Goal: Task Accomplishment & Management: Manage account settings

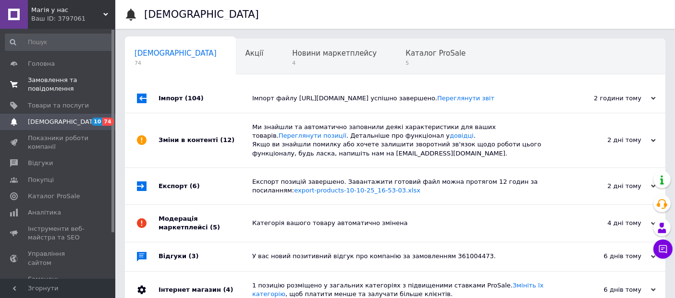
click at [74, 83] on span "Замовлення та повідомлення" at bounding box center [58, 84] width 61 height 17
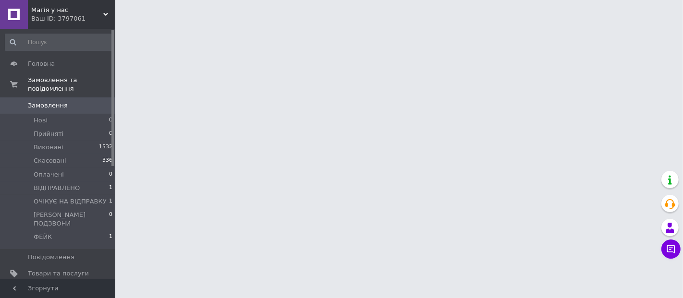
click at [343, 24] on html "Магія у нас Ваш ID: 3797061 Сайт Магія у нас Кабінет покупця Перевірити стан си…" at bounding box center [341, 12] width 683 height 24
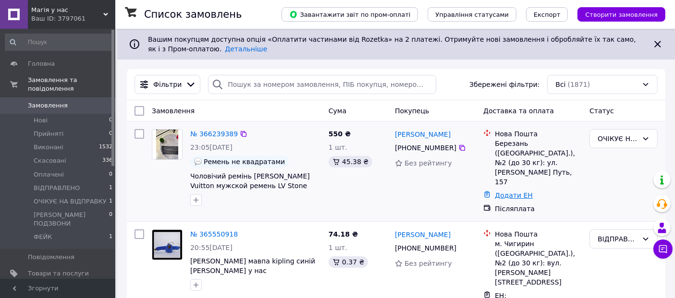
click at [513, 192] on link "Додати ЕН" at bounding box center [514, 196] width 38 height 8
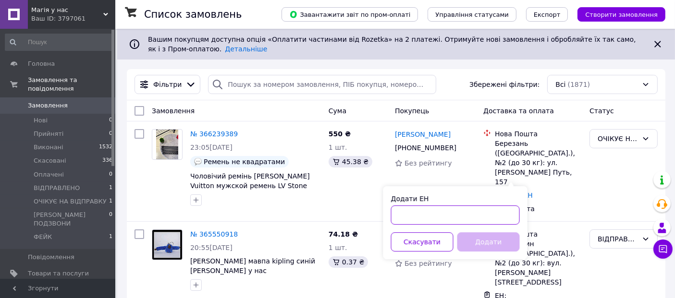
click at [468, 209] on input "Додати ЕН" at bounding box center [455, 215] width 129 height 19
paste input "20451269063569"
type input "20451269063569"
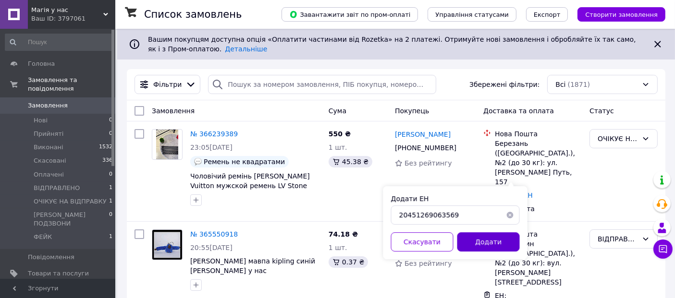
click at [496, 241] on button "Додати" at bounding box center [488, 242] width 62 height 19
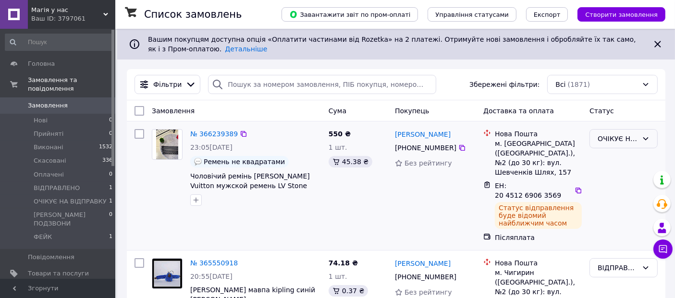
click at [633, 143] on div "ОЧІКУЄ НА ВІДПРАВКУ" at bounding box center [618, 139] width 40 height 11
click at [622, 230] on li "ВІДПРАВЛЕНО" at bounding box center [623, 228] width 67 height 17
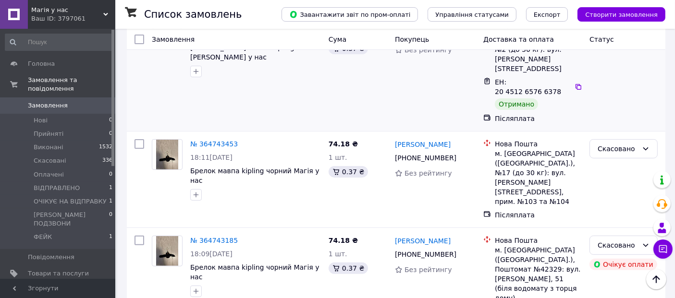
scroll to position [267, 0]
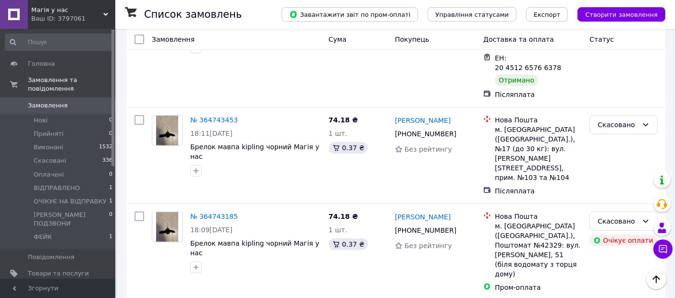
click at [76, 7] on span "Магія у нас" at bounding box center [67, 10] width 72 height 9
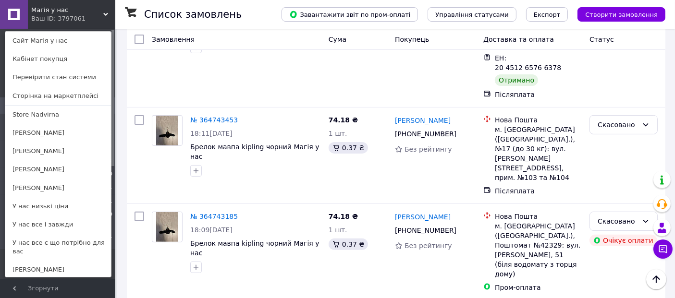
click at [51, 224] on link "У нас все і завжди" at bounding box center [58, 225] width 106 height 18
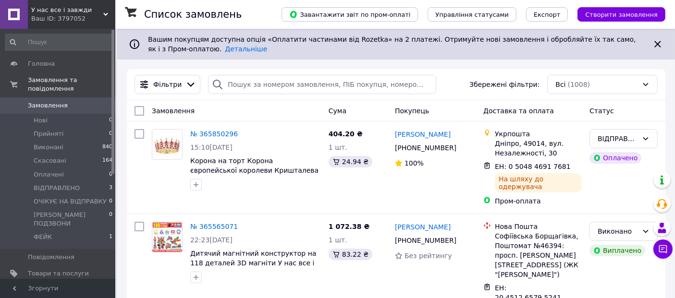
click at [93, 11] on span "У нас все і завжди" at bounding box center [67, 10] width 72 height 9
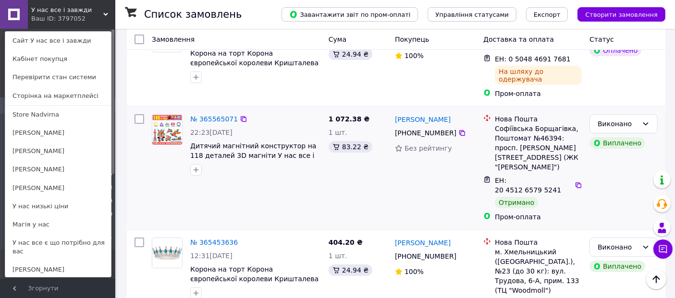
scroll to position [107, 0]
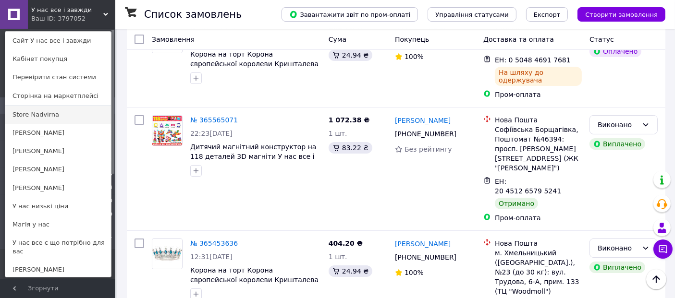
click at [45, 117] on link "Store Nadvirna" at bounding box center [58, 115] width 106 height 18
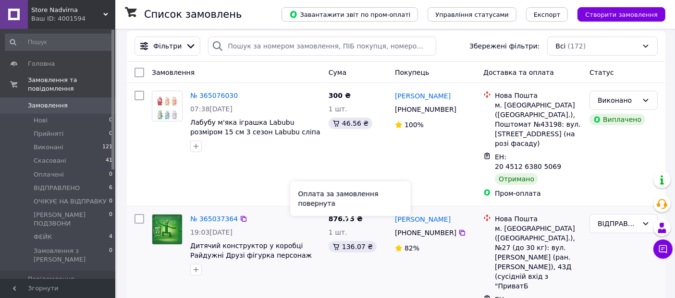
scroll to position [53, 0]
